Goal: Information Seeking & Learning: Compare options

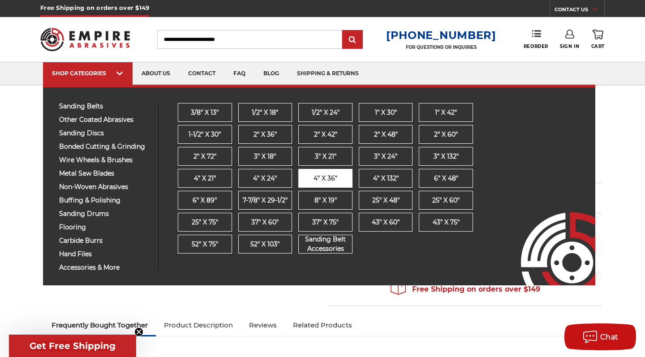
click at [318, 181] on span "4" x 36"" at bounding box center [326, 178] width 24 height 9
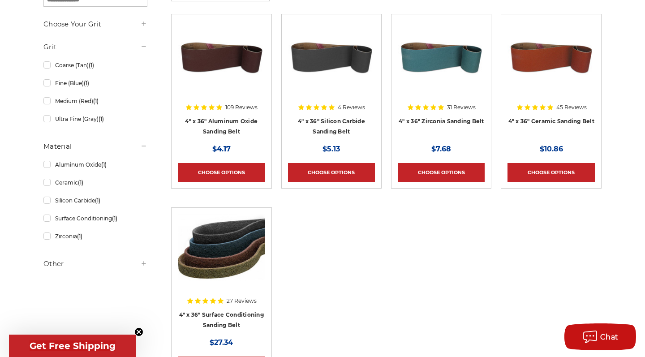
scroll to position [190, 0]
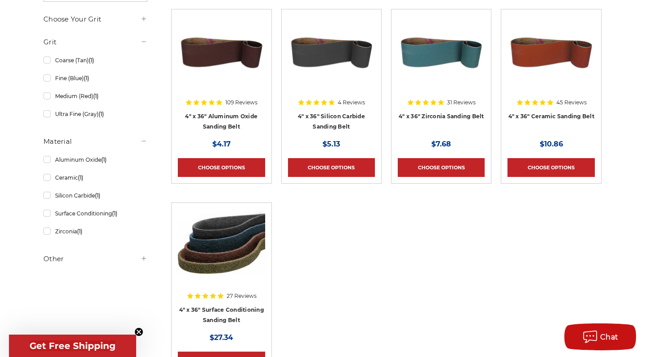
click at [527, 82] on img at bounding box center [551, 52] width 87 height 72
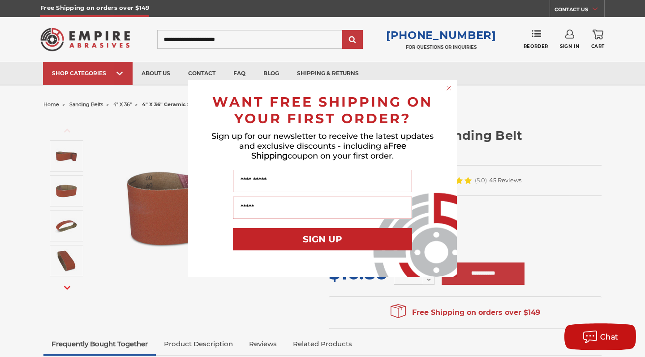
click at [450, 90] on circle "Close dialog" at bounding box center [449, 88] width 9 height 9
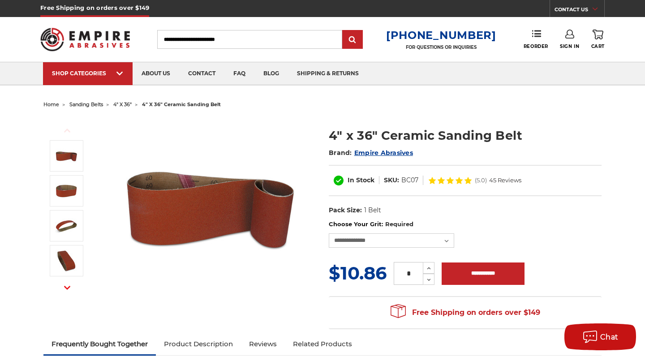
click at [391, 231] on div "**********" at bounding box center [465, 234] width 273 height 28
drag, startPoint x: 391, startPoint y: 233, endPoint x: 369, endPoint y: 216, distance: 27.8
click at [416, 217] on div "Previous Next Brand:" at bounding box center [322, 222] width 571 height 223
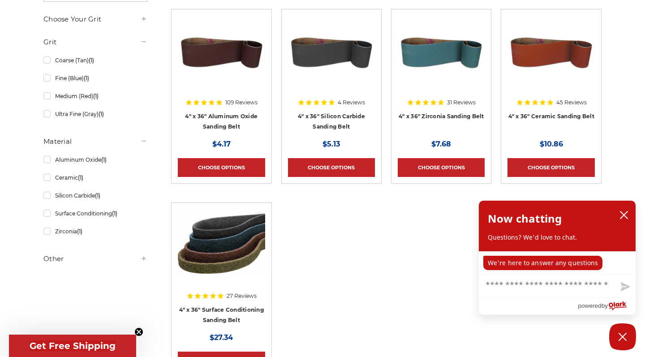
click at [349, 120] on div at bounding box center [331, 73] width 87 height 115
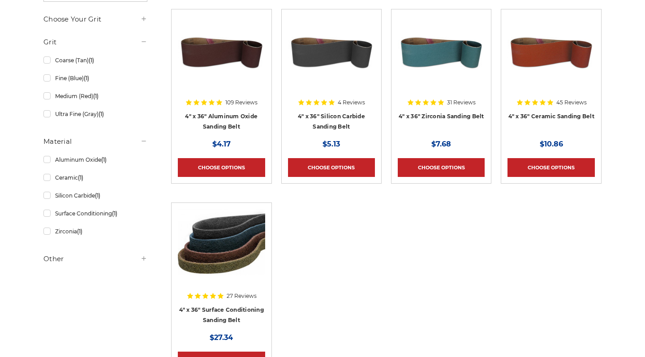
scroll to position [190, 0]
click at [216, 90] on div at bounding box center [221, 73] width 87 height 115
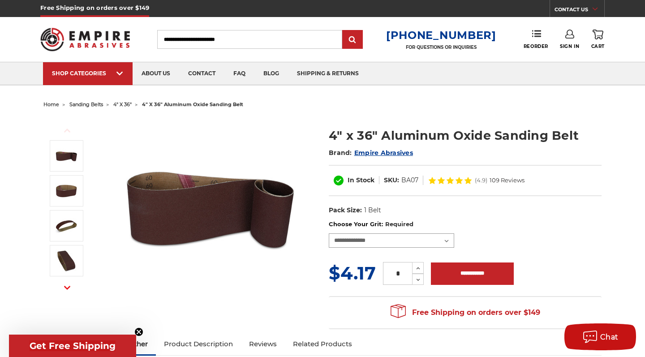
drag, startPoint x: 369, startPoint y: 241, endPoint x: 255, endPoint y: 262, distance: 115.6
click at [255, 262] on div "Previous Next Brand:" at bounding box center [322, 222] width 571 height 223
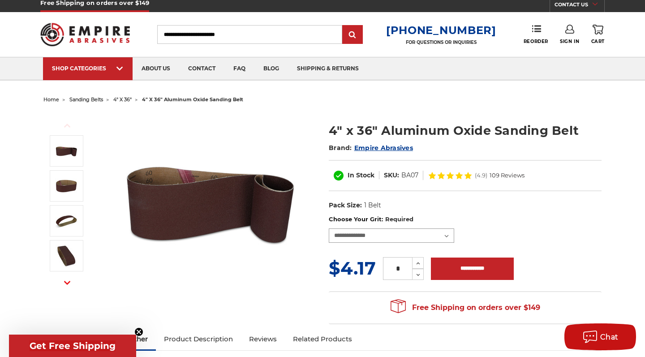
scroll to position [2, 0]
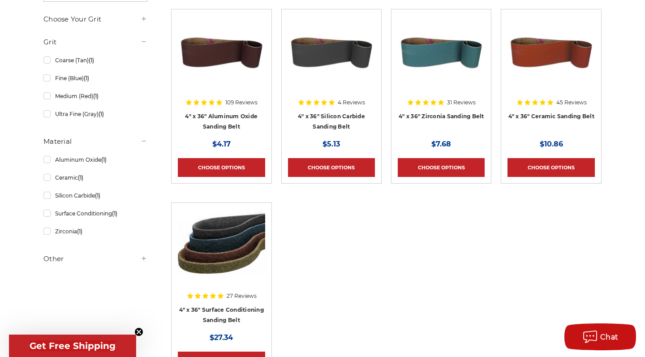
click at [200, 275] on img at bounding box center [221, 245] width 87 height 72
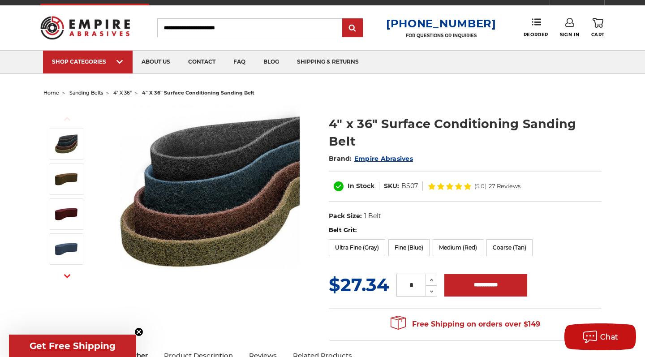
scroll to position [12, 0]
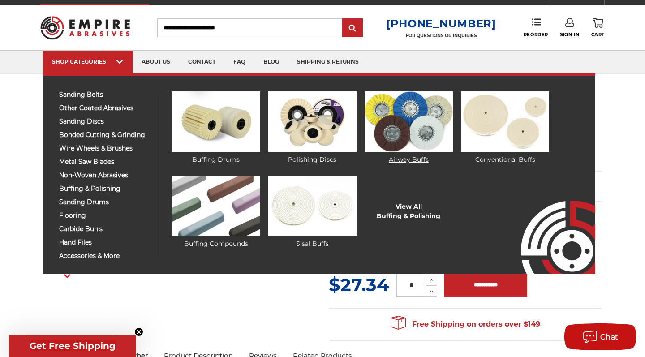
click at [424, 130] on img at bounding box center [409, 121] width 88 height 60
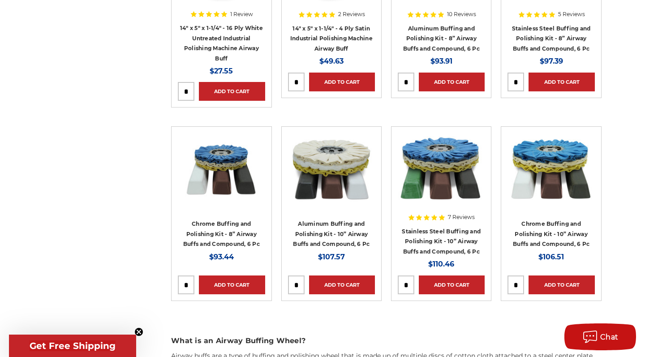
scroll to position [865, 0]
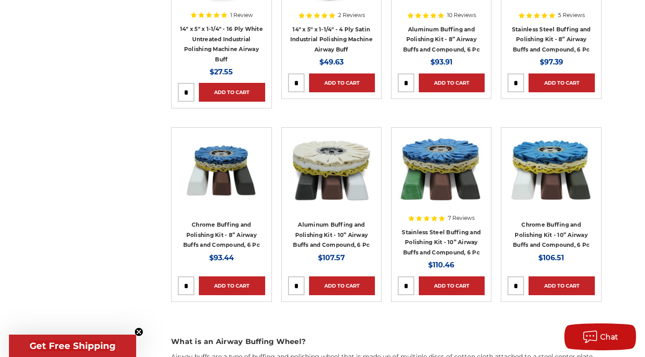
click at [237, 220] on div at bounding box center [221, 191] width 87 height 115
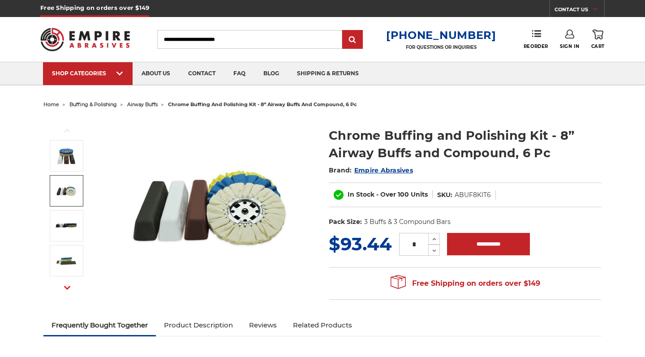
click at [47, 180] on li at bounding box center [66, 192] width 50 height 35
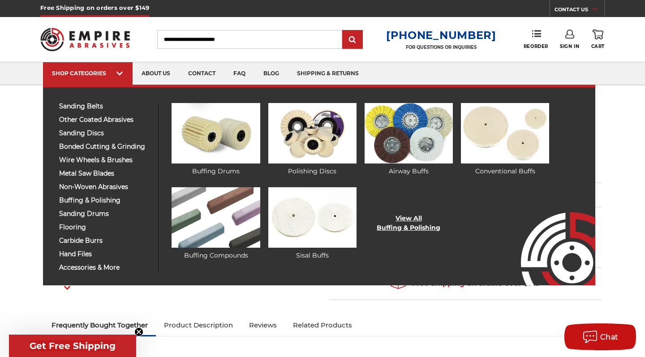
click at [396, 220] on link "View All Buffing & Polishing" at bounding box center [409, 223] width 64 height 19
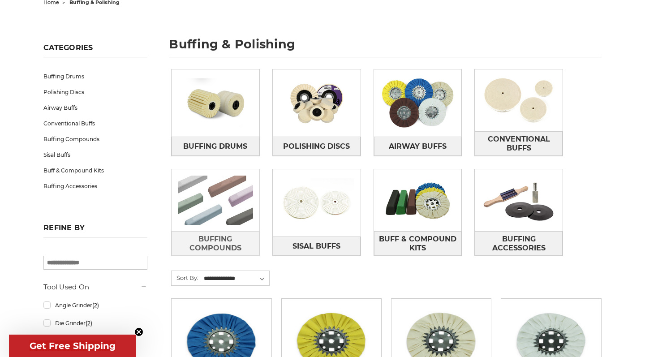
click at [197, 203] on img at bounding box center [216, 200] width 88 height 62
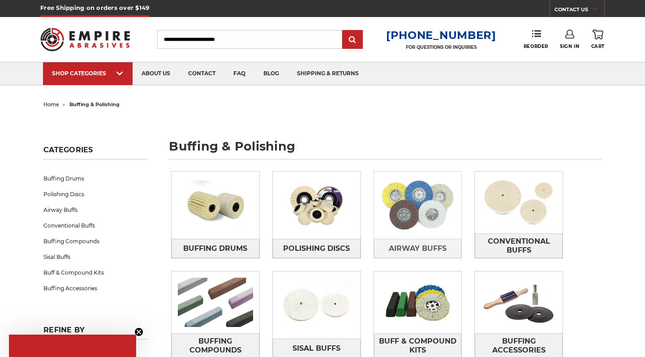
scroll to position [102, 0]
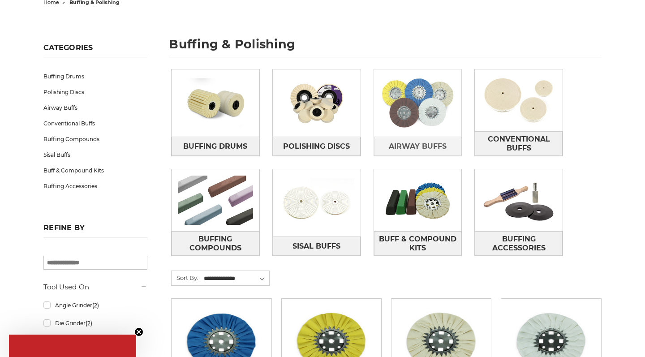
click at [417, 224] on img at bounding box center [418, 200] width 88 height 62
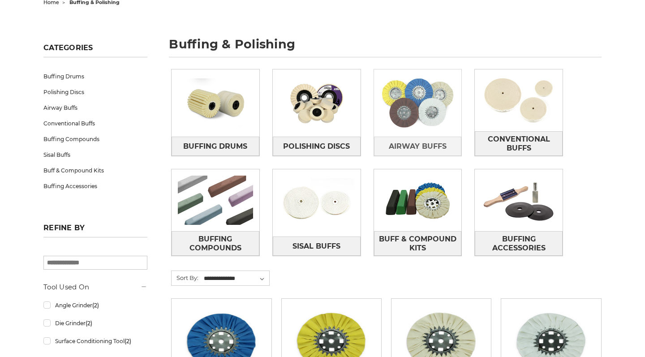
scroll to position [102, 0]
click at [441, 111] on img at bounding box center [418, 103] width 88 height 62
